Goal: Information Seeking & Learning: Learn about a topic

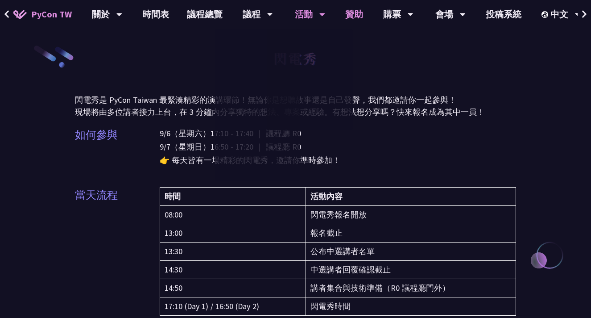
click at [353, 13] on link "贊助" at bounding box center [354, 14] width 36 height 29
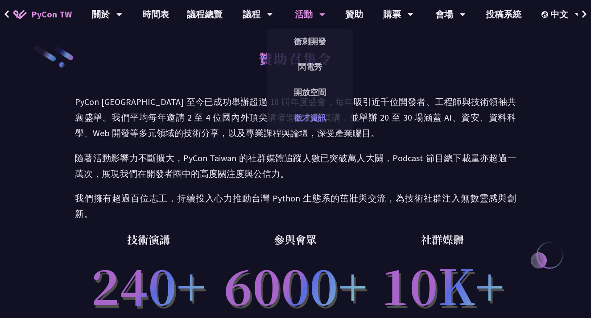
click at [303, 120] on link "徵才資訊" at bounding box center [310, 117] width 86 height 21
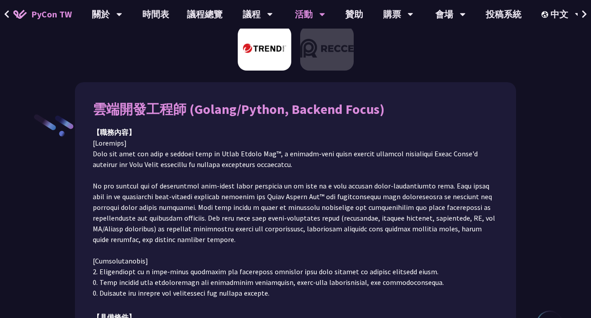
scroll to position [5, 0]
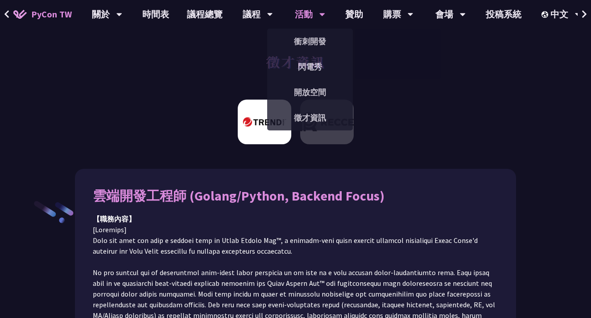
click at [54, 10] on span "PyCon TW" at bounding box center [51, 14] width 41 height 13
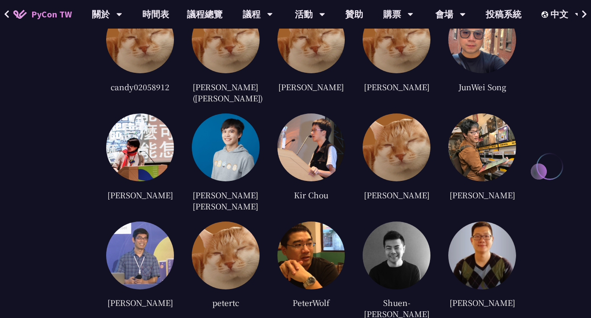
scroll to position [1836, 0]
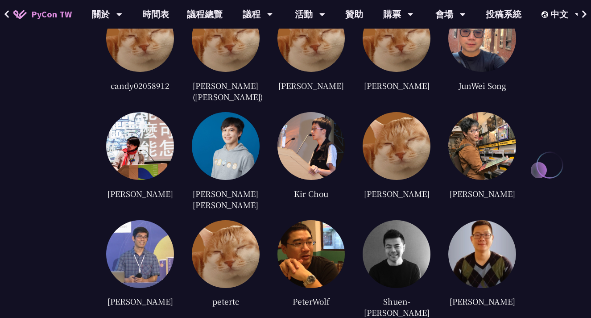
click at [226, 220] on img at bounding box center [226, 254] width 68 height 68
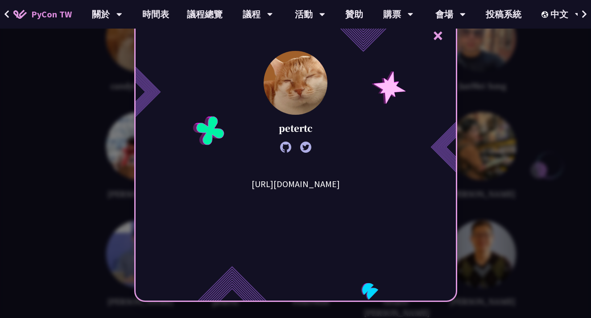
click at [435, 32] on button "×" at bounding box center [438, 35] width 27 height 27
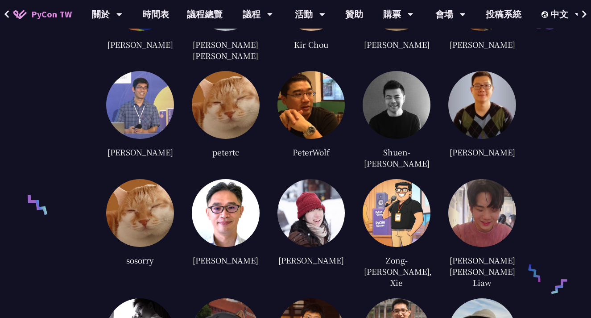
scroll to position [1986, 0]
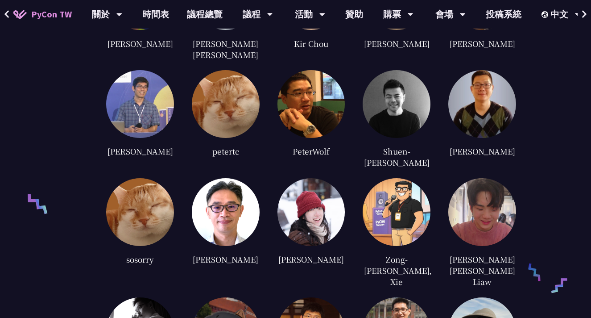
click at [487, 199] on img at bounding box center [482, 212] width 68 height 68
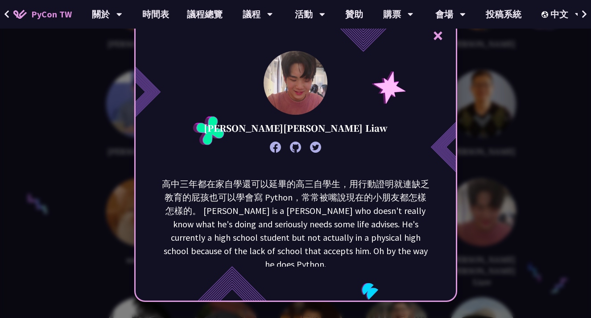
click at [471, 167] on div "× [PERSON_NAME][PERSON_NAME] Liaw 高中三年都在家自學還可以延畢的高三自學生，用行動證明就連缺乏教育的屁孩也可以學會寫 Pyt…" at bounding box center [295, 159] width 591 height 318
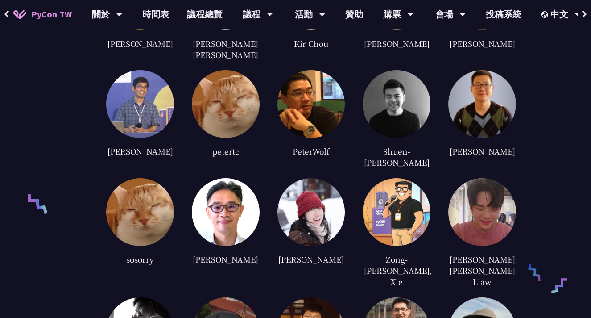
click at [478, 182] on img at bounding box center [482, 212] width 68 height 68
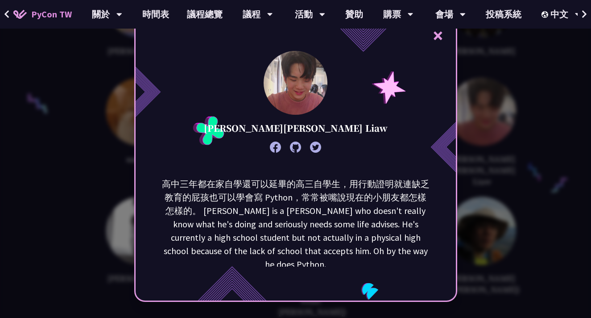
scroll to position [2252, 0]
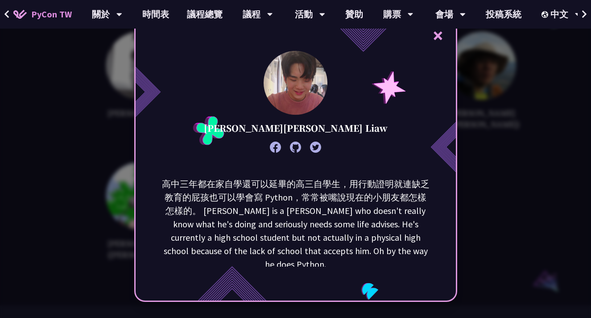
click at [436, 33] on button "×" at bounding box center [438, 35] width 27 height 27
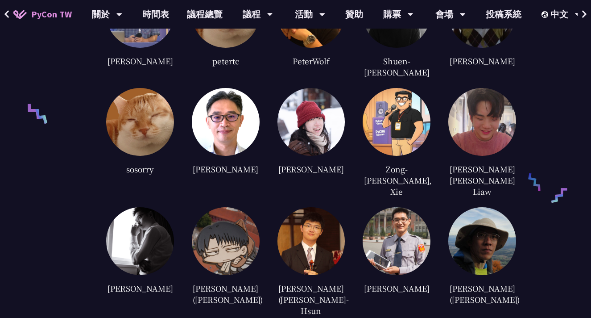
scroll to position [2040, 0]
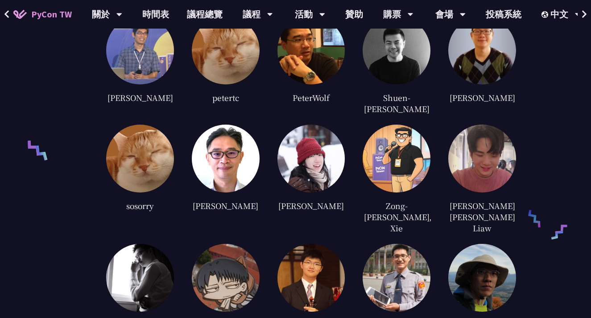
click at [401, 278] on img at bounding box center [397, 278] width 68 height 68
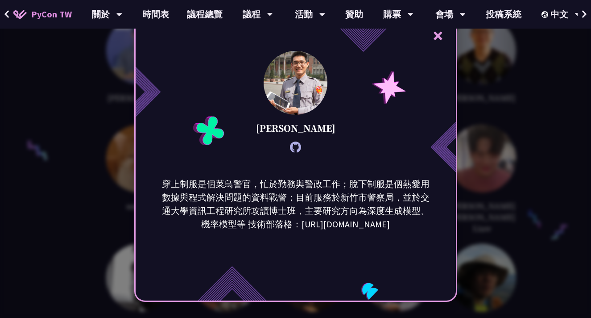
drag, startPoint x: 401, startPoint y: 228, endPoint x: 290, endPoint y: 222, distance: 111.3
click at [290, 222] on p "穿上制服是個菜鳥警官，忙於勤務與警政工作；脫下制服是個熱愛用數據與程式解決問題的資料戰警；目前服務於新竹市警察局，並於交通大學資訊工程研究所攻讀博士班，主要研…" at bounding box center [295, 204] width 269 height 54
copy p "[URL][DOMAIN_NAME]"
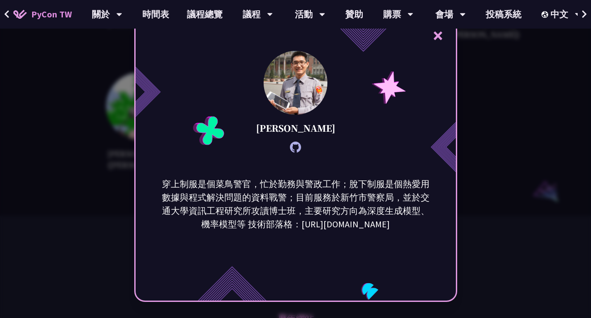
scroll to position [2367, 0]
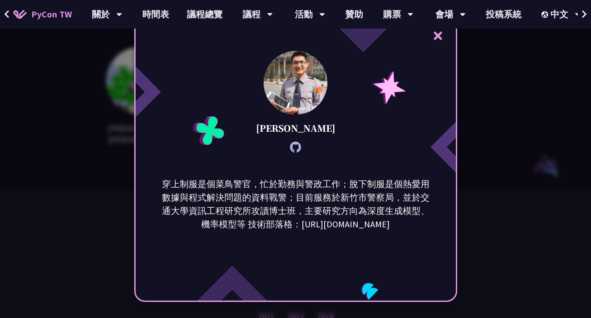
click at [504, 173] on div "× [PERSON_NAME] 穿上制服是個菜鳥警官，忙於勤務與警政工作；脫下制服是個熱愛用數據與程式解決問題的資料戰警；目前服務於新竹市警察局，並於交通大學…" at bounding box center [295, 159] width 591 height 318
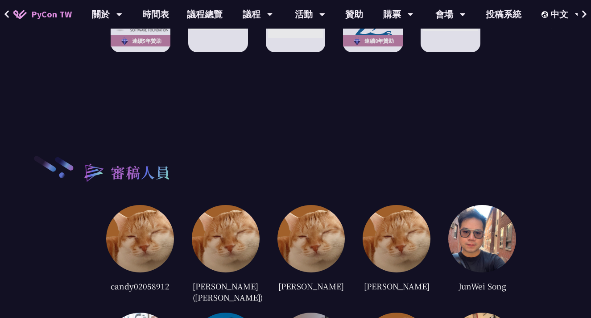
scroll to position [1476, 0]
